Goal: Transaction & Acquisition: Purchase product/service

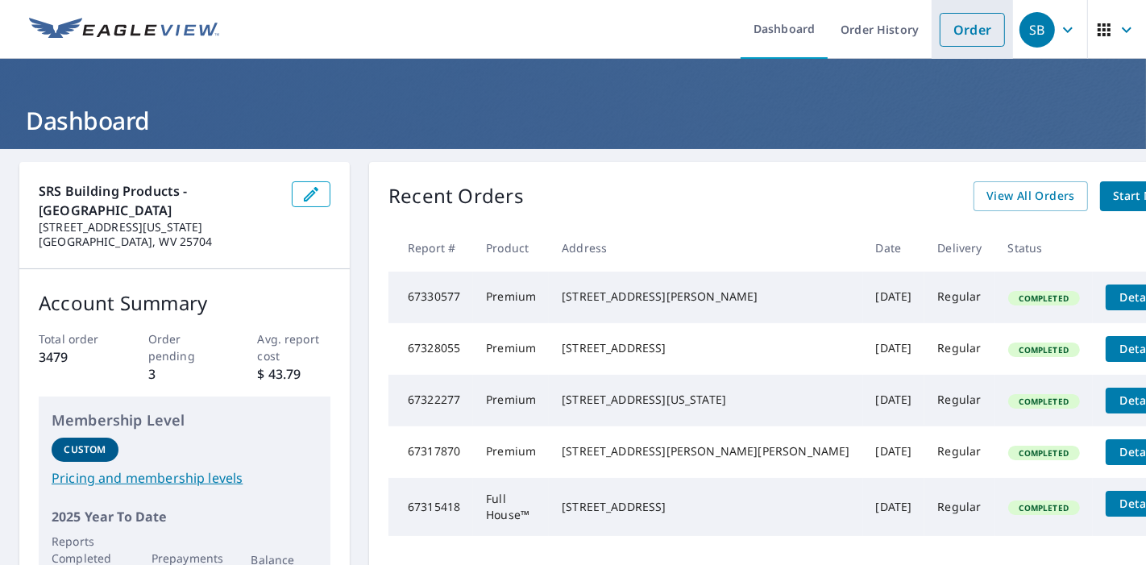
click at [959, 34] on link "Order" at bounding box center [972, 30] width 65 height 34
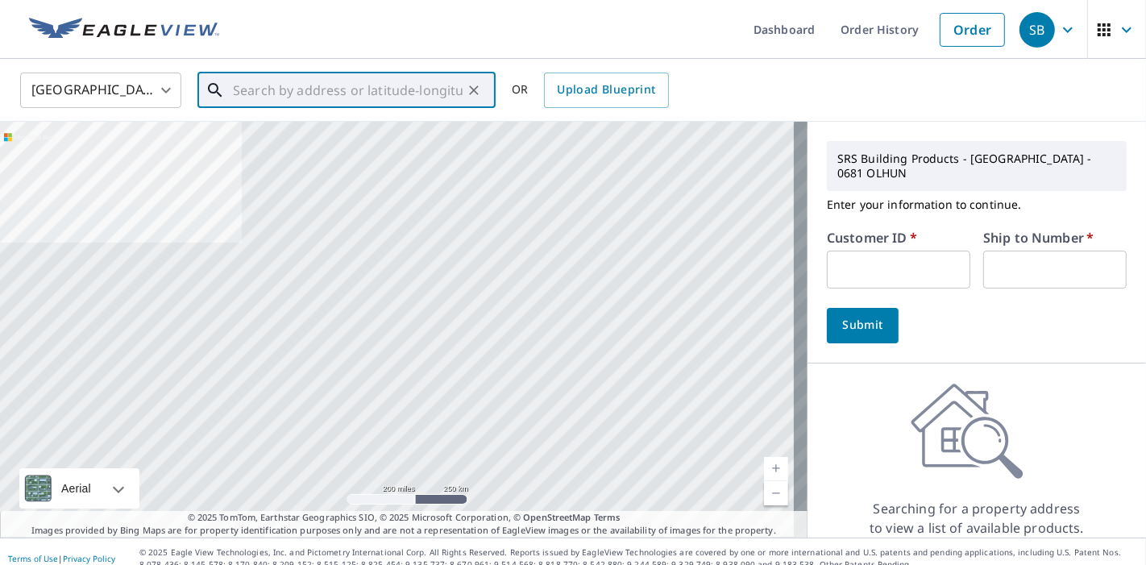
click at [260, 84] on input "text" at bounding box center [348, 90] width 230 height 45
paste input "[STREET_ADDRESS][PERSON_NAME][US_STATE]"
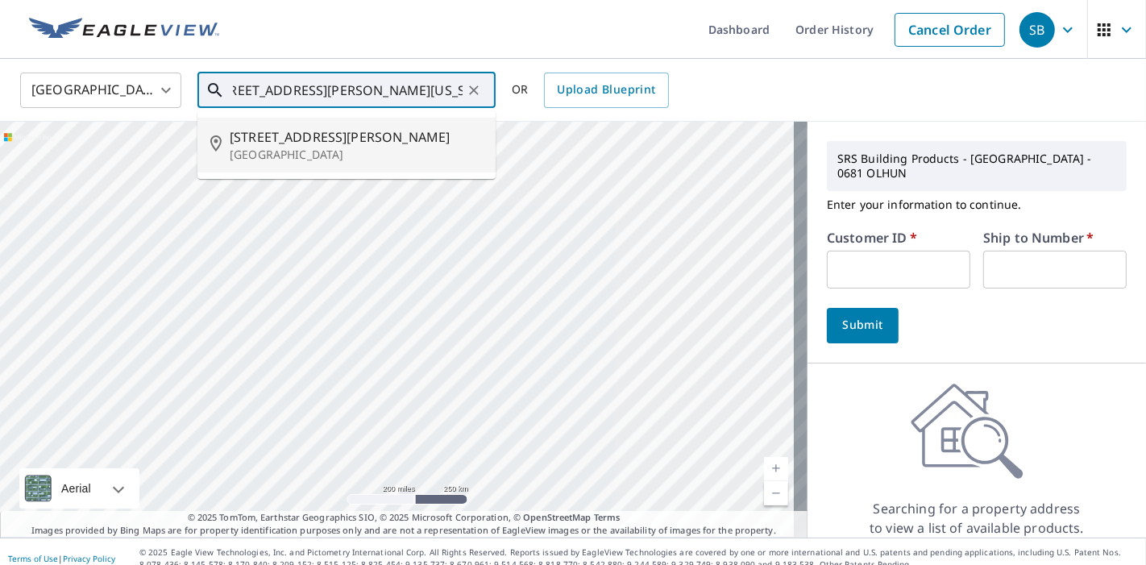
click at [293, 127] on span "[STREET_ADDRESS][PERSON_NAME]" at bounding box center [356, 136] width 253 height 19
type input "[STREET_ADDRESS][PERSON_NAME]"
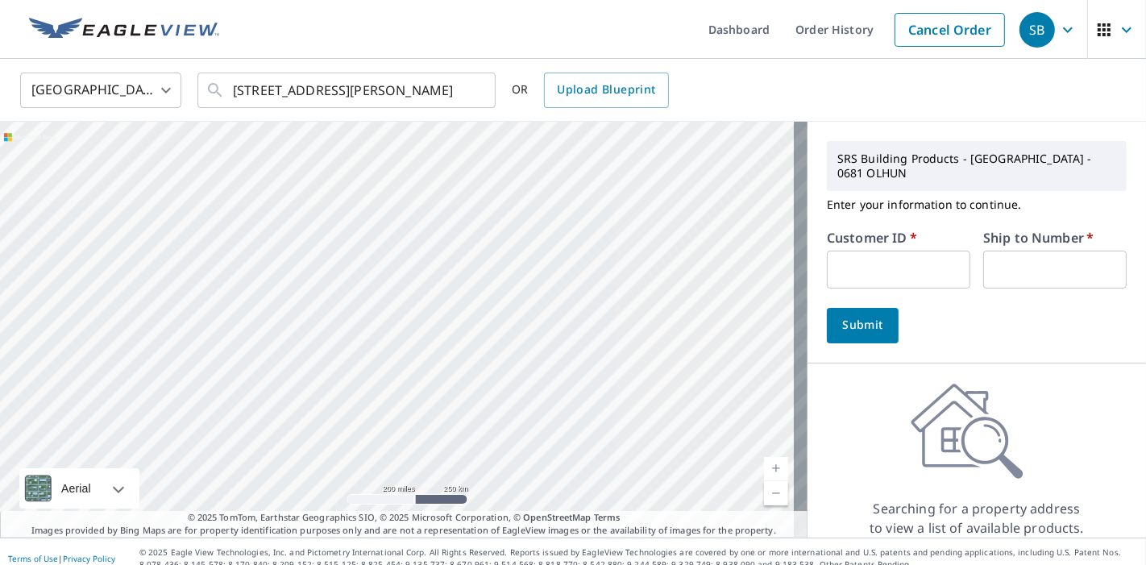
scroll to position [0, 0]
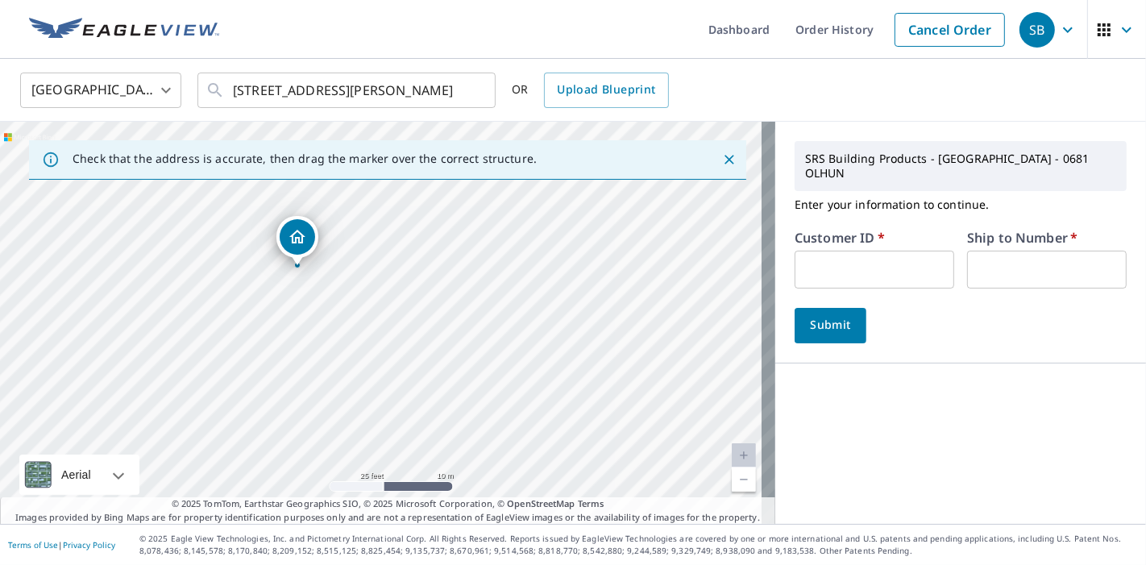
drag, startPoint x: 345, startPoint y: 308, endPoint x: 478, endPoint y: 316, distance: 133.3
click at [478, 316] on div "[STREET_ADDRESS][PERSON_NAME]" at bounding box center [388, 323] width 776 height 402
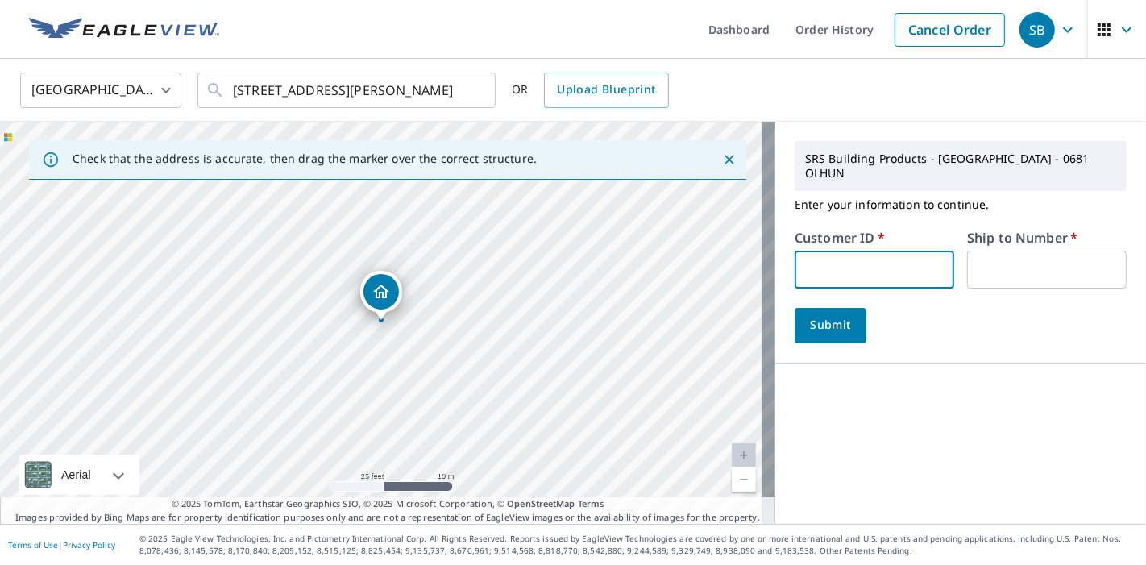
click at [801, 261] on input "text" at bounding box center [875, 270] width 160 height 38
type input "a1r"
click at [1000, 231] on label "Ship to Number   *" at bounding box center [1022, 237] width 110 height 13
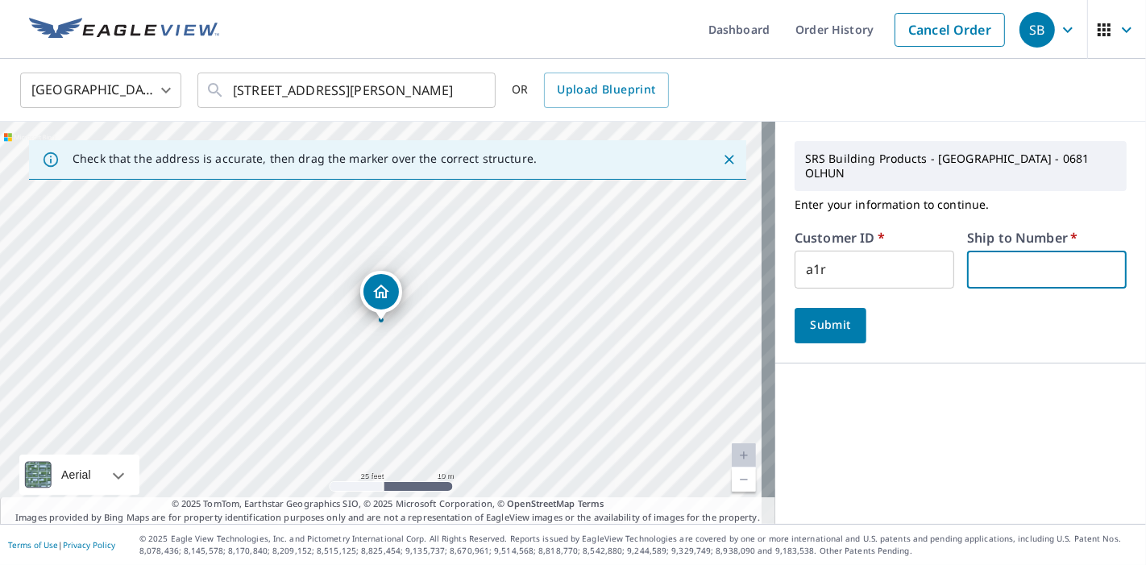
click at [1000, 252] on input "text" at bounding box center [1047, 270] width 160 height 38
type input "1"
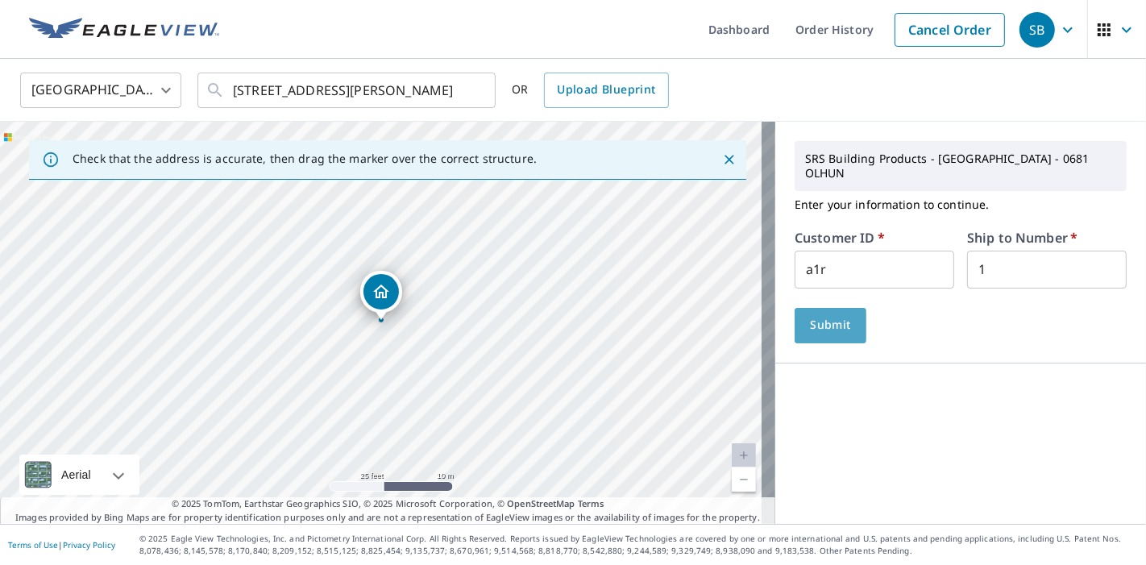
click at [818, 315] on span "Submit" at bounding box center [831, 325] width 46 height 20
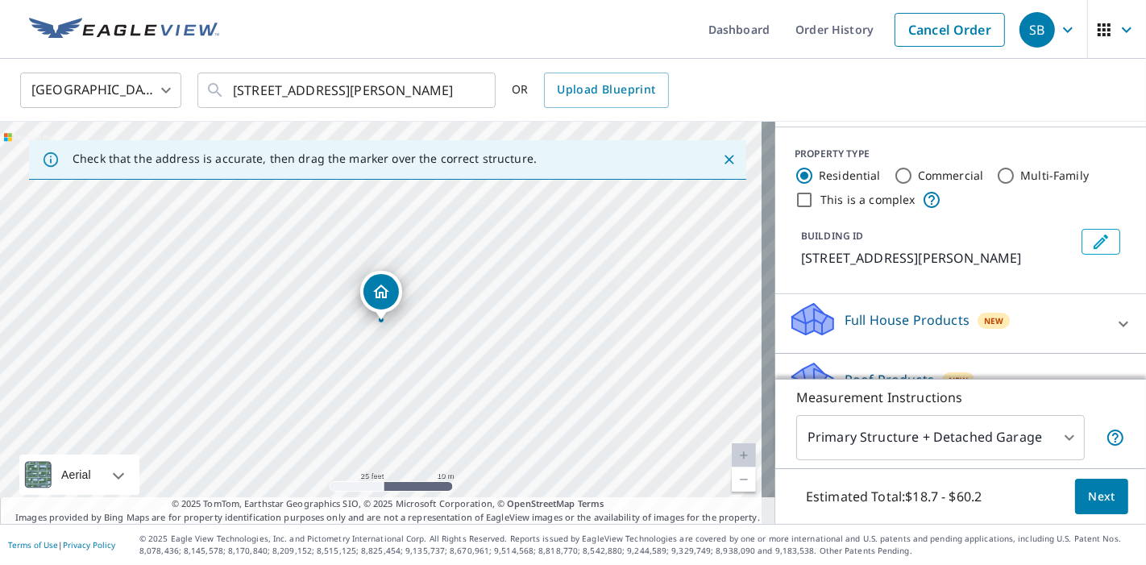
scroll to position [179, 0]
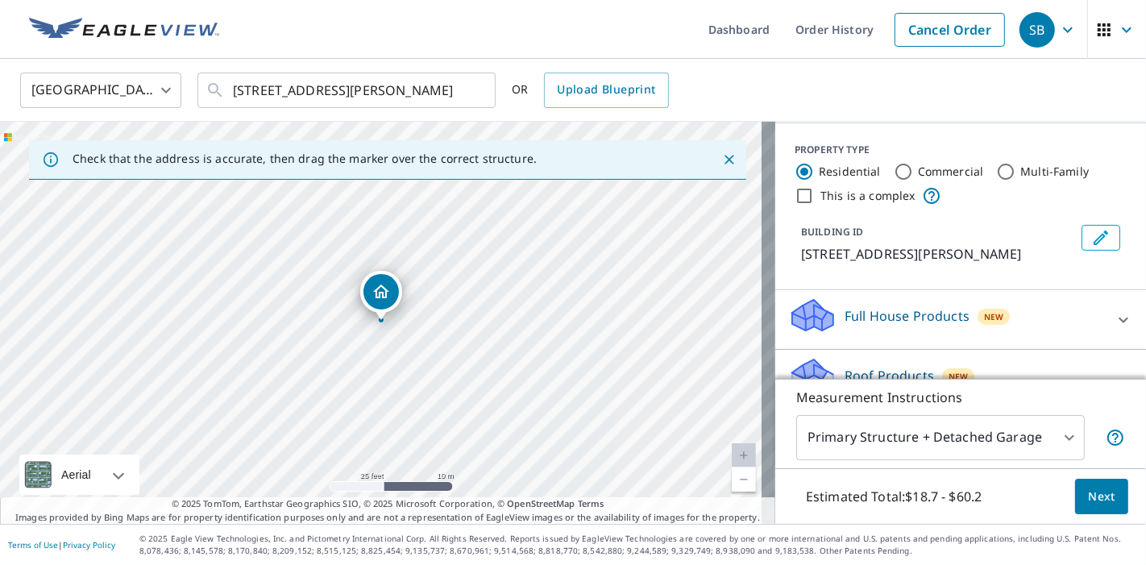
click at [953, 443] on body "SB SB Dashboard Order History Cancel Order SB [GEOGRAPHIC_DATA] [GEOGRAPHIC_DAT…" at bounding box center [573, 282] width 1146 height 565
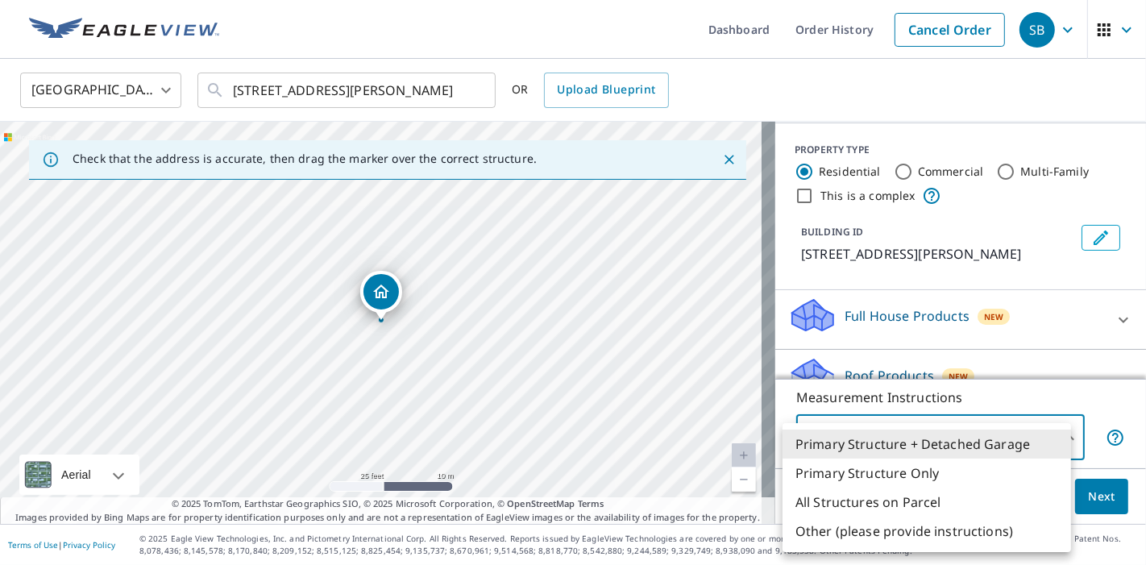
click at [1129, 261] on div at bounding box center [573, 282] width 1146 height 565
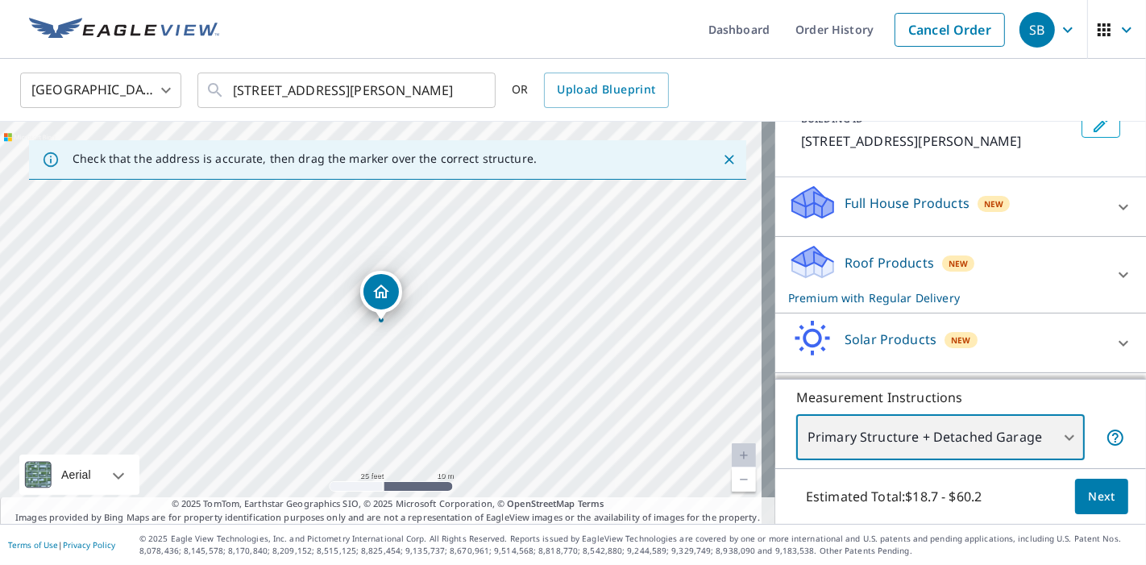
scroll to position [329, 0]
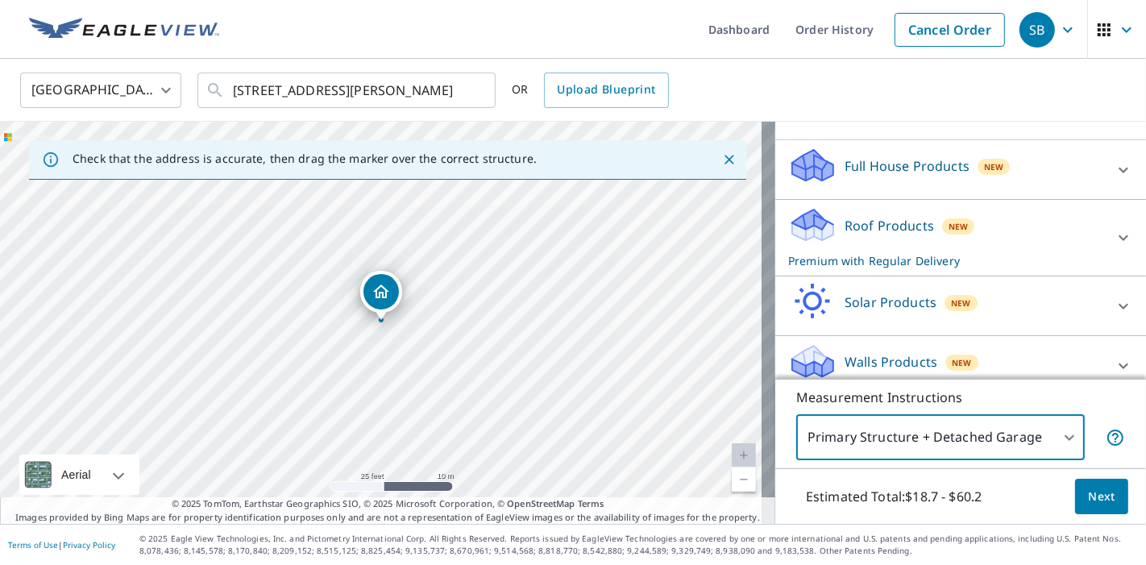
click at [1114, 356] on icon at bounding box center [1123, 365] width 19 height 19
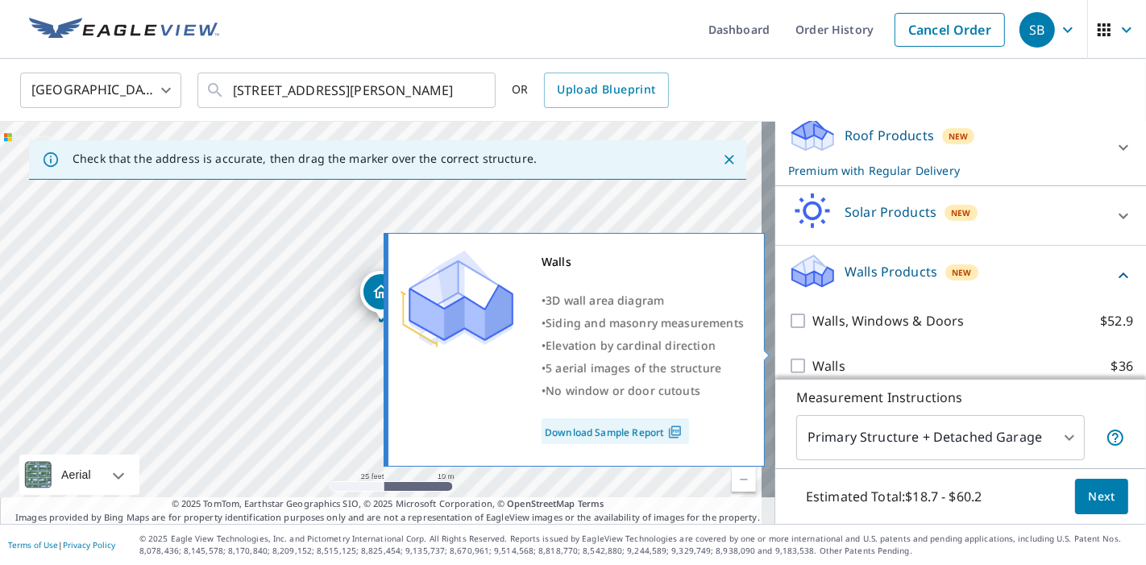
click at [788, 356] on input "Walls $36" at bounding box center [800, 365] width 24 height 19
checkbox input "true"
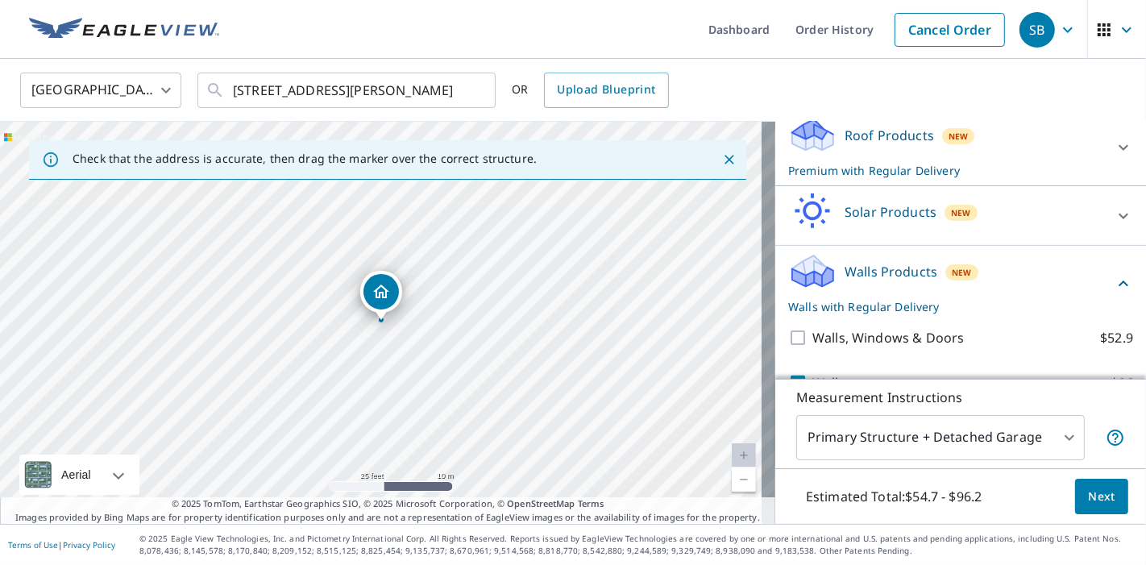
click at [1110, 493] on button "Next" at bounding box center [1101, 497] width 53 height 36
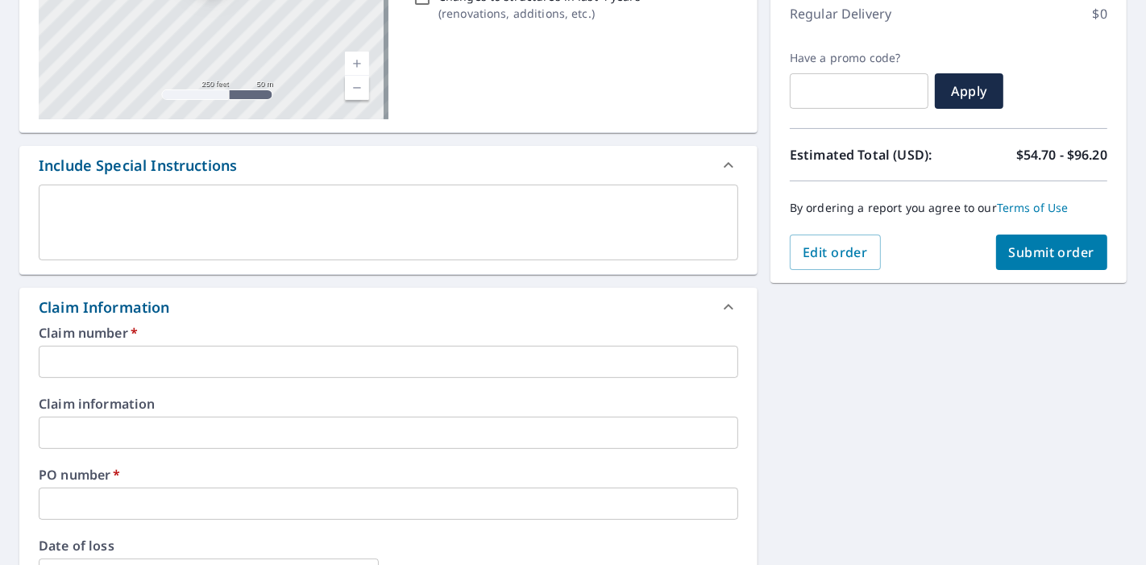
scroll to position [358, 0]
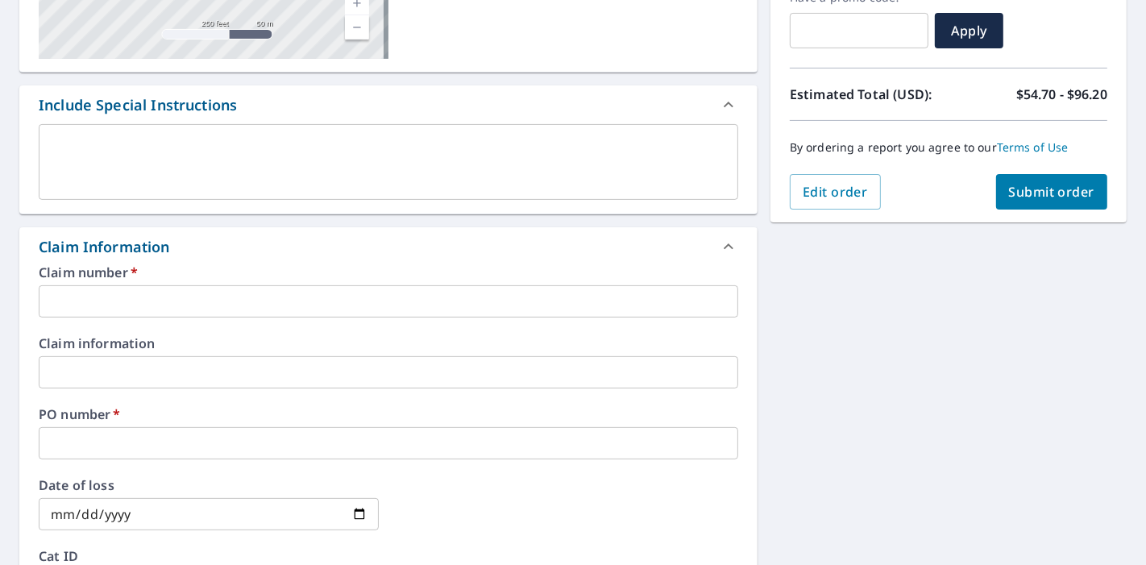
click at [292, 291] on input "text" at bounding box center [389, 301] width 700 height 32
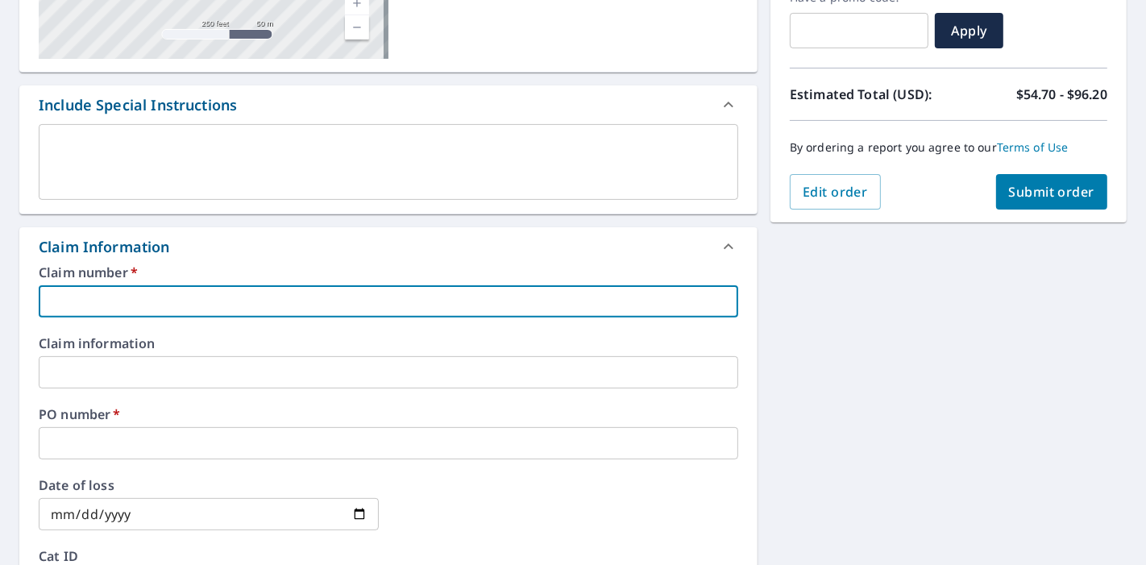
type input "111"
checkbox input "true"
click at [178, 434] on input "text" at bounding box center [389, 443] width 700 height 32
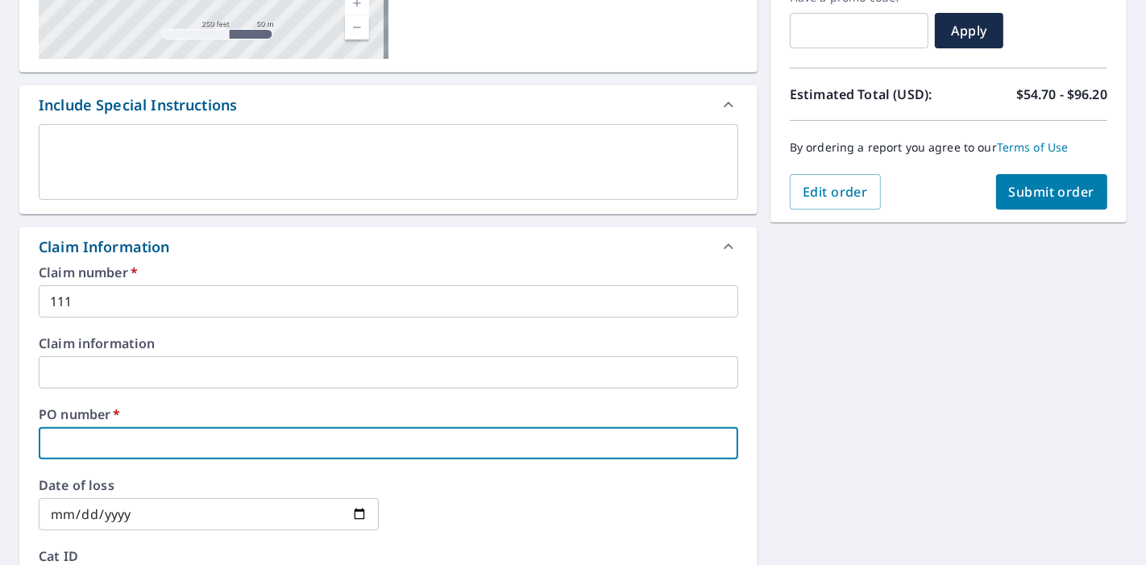
type input "111"
checkbox input "true"
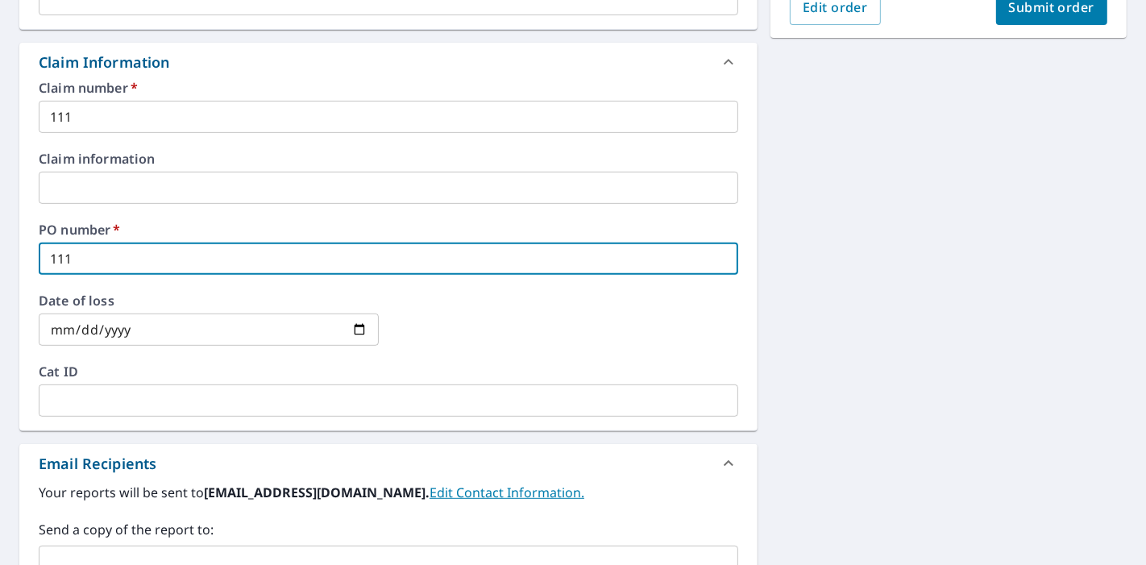
scroll to position [626, 0]
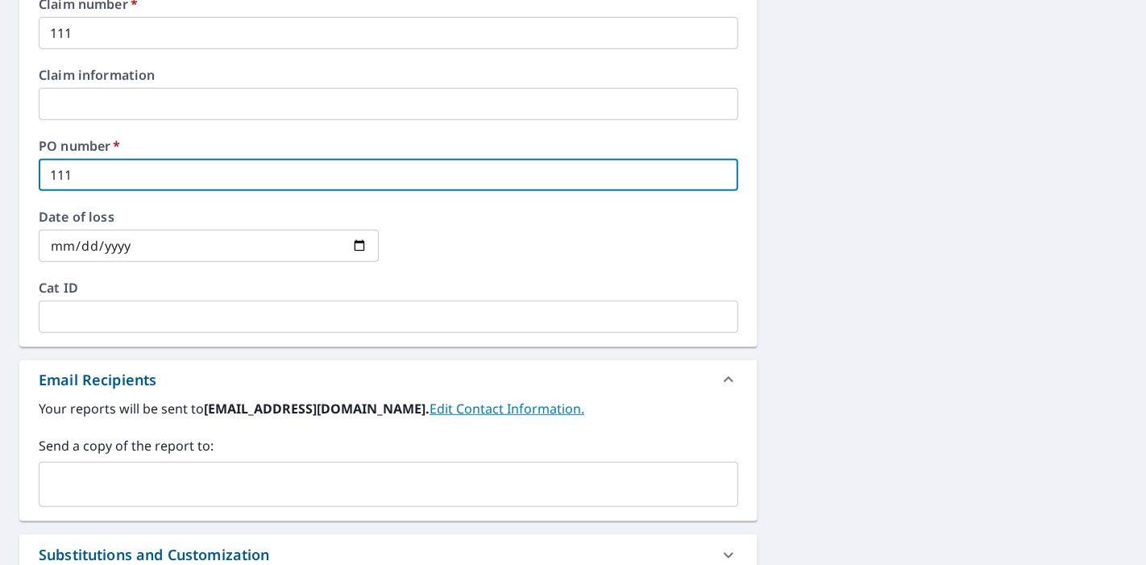
click at [331, 501] on div "​" at bounding box center [389, 484] width 700 height 45
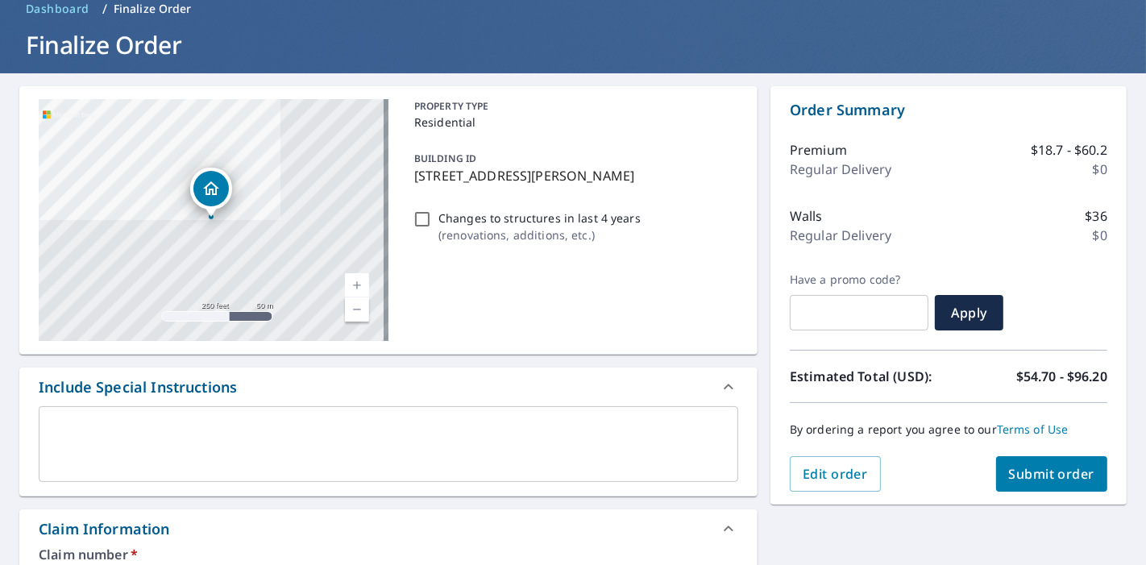
scroll to position [179, 0]
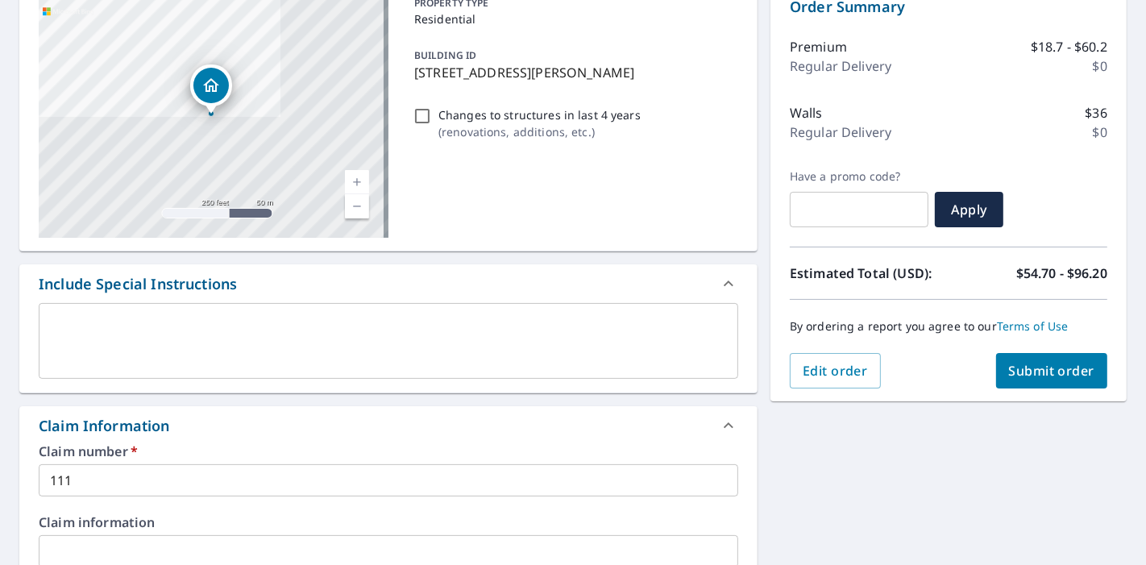
type input "[PERSON_NAME][EMAIL_ADDRESS][DOMAIN_NAME]"
click at [1029, 374] on span "Submit order" at bounding box center [1052, 371] width 86 height 18
checkbox input "true"
